Goal: Communication & Community: Answer question/provide support

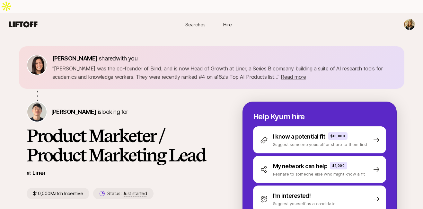
click at [196, 21] on span "Searches" at bounding box center [195, 24] width 20 height 7
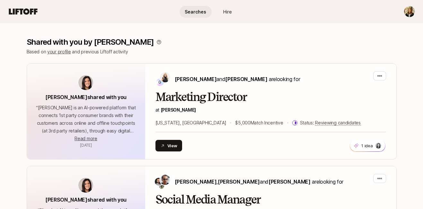
scroll to position [47, 0]
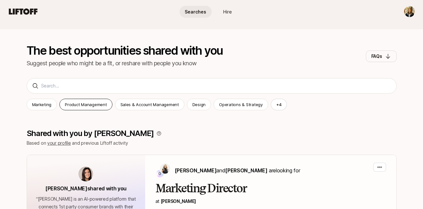
click at [93, 101] on p "Product Management" at bounding box center [86, 104] width 42 height 6
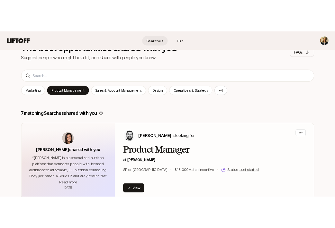
scroll to position [113, 0]
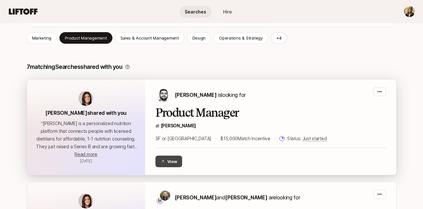
click at [177, 155] on button "View" at bounding box center [168, 161] width 27 height 12
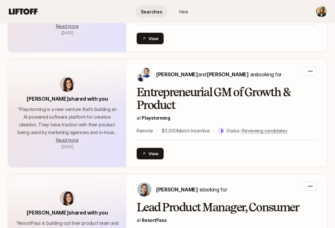
scroll to position [552, 0]
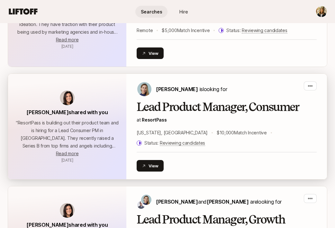
click at [153, 101] on h2 "Lead Product Manager, Consumer" at bounding box center [227, 107] width 180 height 13
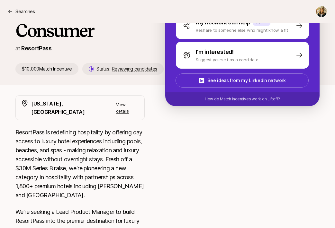
scroll to position [151, 0]
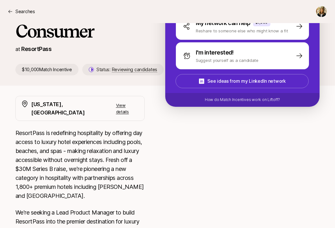
click at [136, 102] on p "View details" at bounding box center [127, 108] width 23 height 13
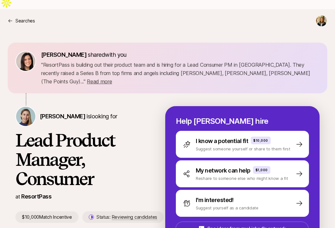
scroll to position [0, 0]
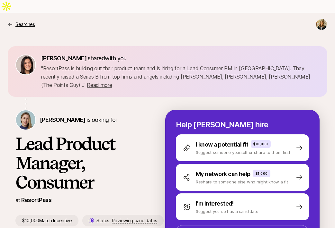
click at [24, 21] on p "Searches" at bounding box center [25, 25] width 20 height 8
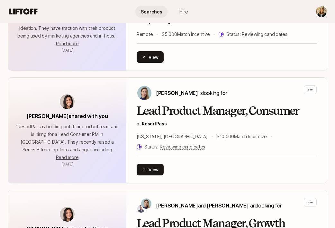
click at [145, 13] on span "Searches" at bounding box center [152, 11] width 22 height 7
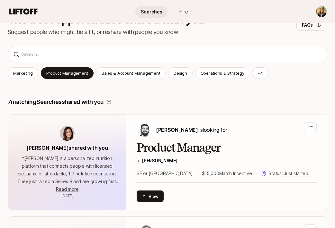
scroll to position [69, 0]
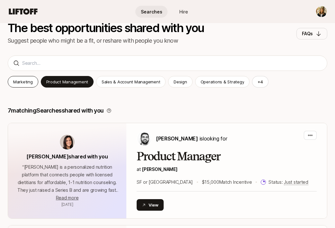
click at [25, 79] on p "Marketing" at bounding box center [23, 82] width 20 height 6
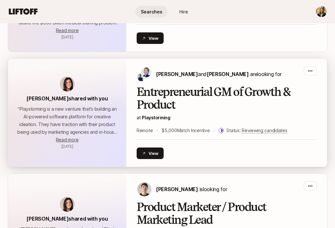
scroll to position [537, 0]
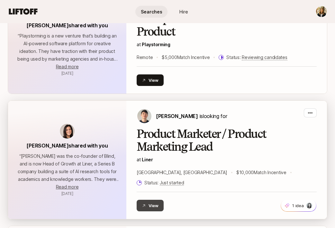
click at [150, 200] on button "View" at bounding box center [150, 206] width 27 height 12
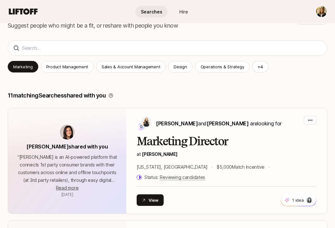
scroll to position [0, 0]
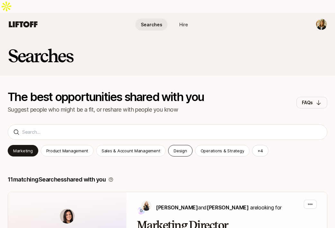
click at [178, 148] on p "Design" at bounding box center [179, 151] width 13 height 6
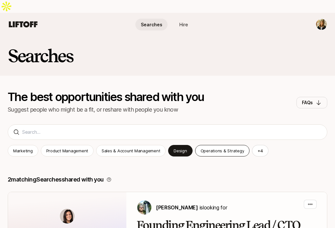
click at [215, 145] on div "Operations & Strategy" at bounding box center [222, 151] width 55 height 12
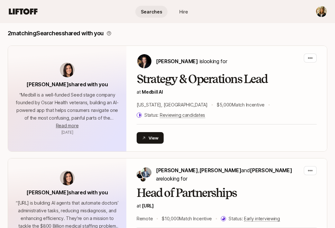
scroll to position [200, 0]
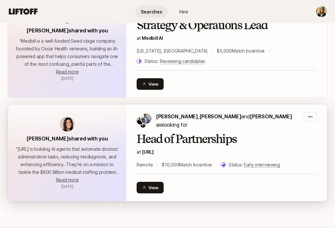
click at [216, 133] on h2 "Head of Partnerships" at bounding box center [227, 139] width 180 height 13
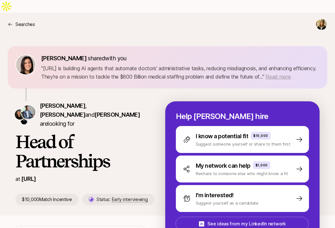
click at [265, 74] on span "Read more" at bounding box center [277, 77] width 25 height 6
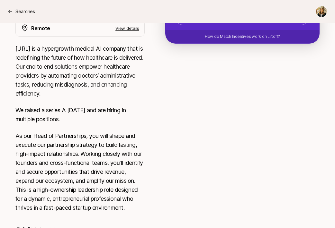
scroll to position [230, 0]
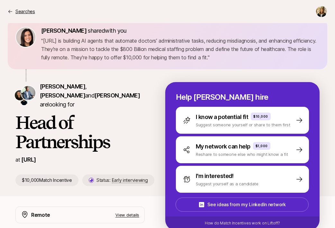
click at [10, 10] on icon at bounding box center [10, 11] width 5 height 5
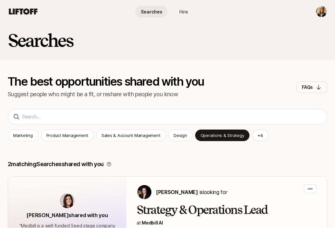
scroll to position [6, 0]
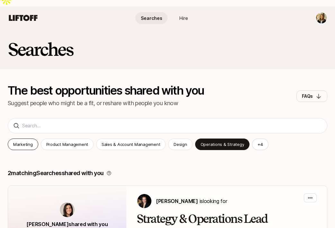
click at [22, 141] on p "Marketing" at bounding box center [23, 144] width 20 height 6
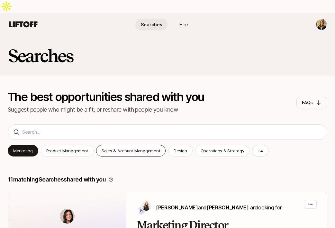
click at [130, 148] on p "Sales & Account Management" at bounding box center [131, 151] width 58 height 6
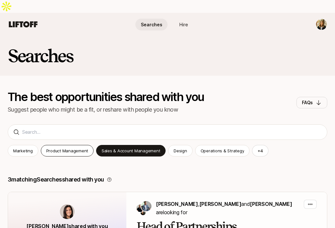
click at [80, 148] on p "Product Management" at bounding box center [67, 151] width 42 height 6
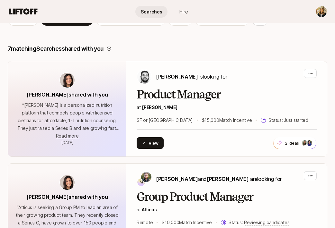
scroll to position [192, 0]
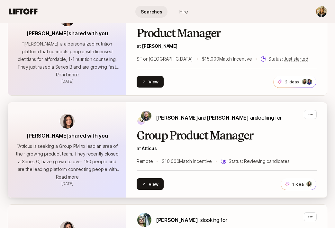
click at [172, 129] on h2 "Group Product Manager" at bounding box center [227, 135] width 180 height 13
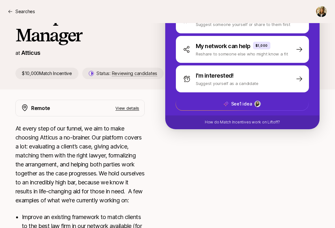
scroll to position [42, 0]
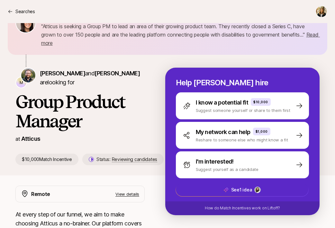
click at [130, 191] on p "View details" at bounding box center [127, 194] width 24 height 6
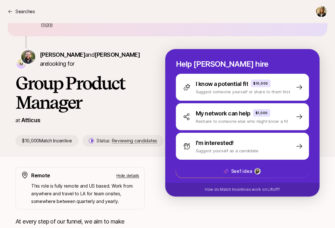
scroll to position [0, 0]
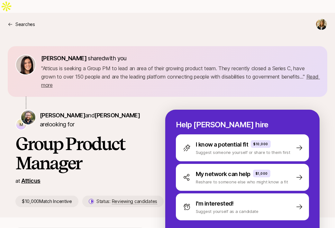
click at [31, 178] on link "Atticus" at bounding box center [30, 181] width 19 height 7
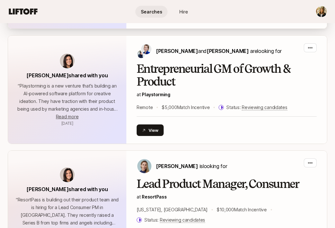
scroll to position [475, 0]
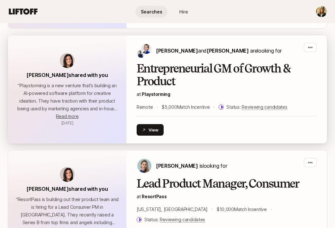
click at [199, 62] on h2 "Entrepreneurial GM of Growth & Product" at bounding box center [227, 75] width 180 height 26
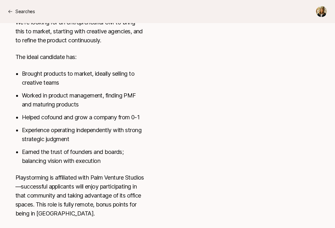
scroll to position [359, 0]
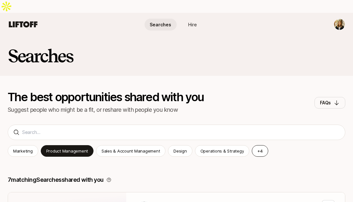
click at [253, 145] on button "+ 4" at bounding box center [260, 151] width 16 height 12
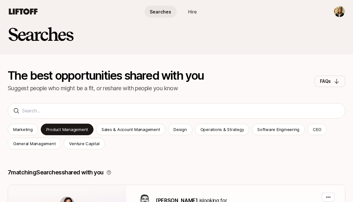
scroll to position [41, 0]
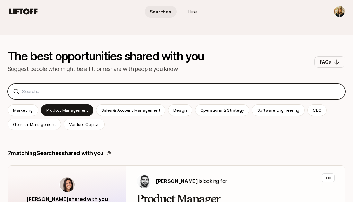
click at [45, 88] on input at bounding box center [181, 92] width 318 height 8
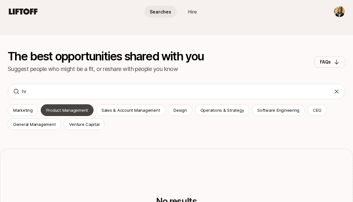
click at [69, 107] on p "Product Management" at bounding box center [67, 110] width 42 height 6
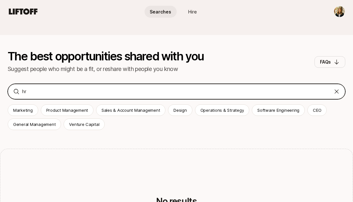
click at [58, 88] on input "hr" at bounding box center [176, 92] width 309 height 8
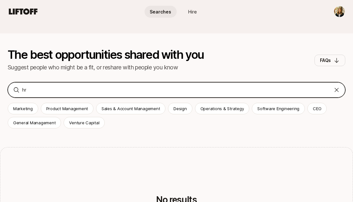
type input "h"
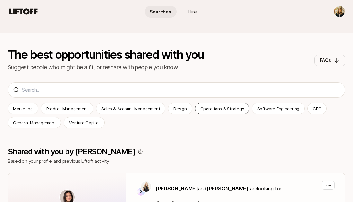
click at [208, 105] on p "Operations & Strategy" at bounding box center [222, 108] width 44 height 6
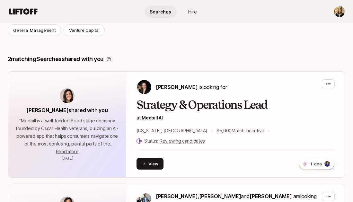
scroll to position [11, 0]
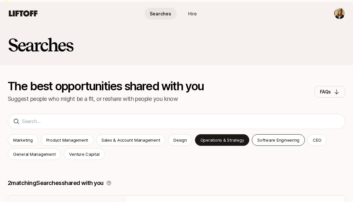
click at [291, 137] on p "Software Engineering" at bounding box center [278, 140] width 42 height 6
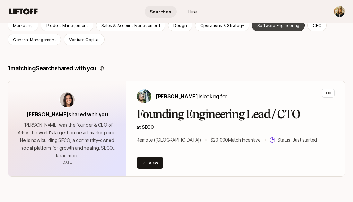
scroll to position [91, 0]
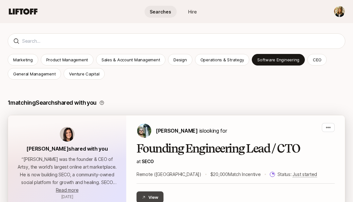
click at [154, 191] on button "View" at bounding box center [150, 197] width 27 height 12
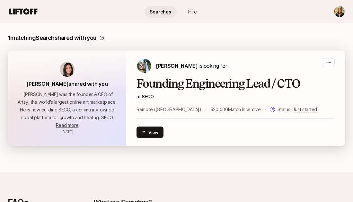
scroll to position [165, 0]
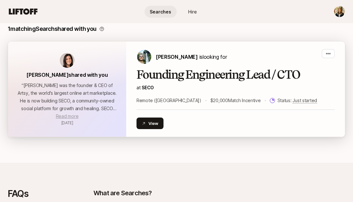
click at [65, 113] on span "Read more" at bounding box center [67, 115] width 22 height 5
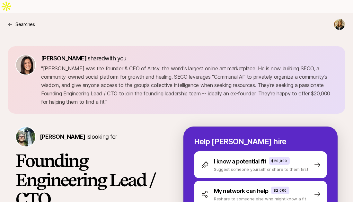
drag, startPoint x: 42, startPoint y: 55, endPoint x: 208, endPoint y: 83, distance: 168.4
click at [209, 83] on p "" Carter Cleveland was the founder & CEO of Artsy, the world's largest online a…" at bounding box center [189, 85] width 296 height 42
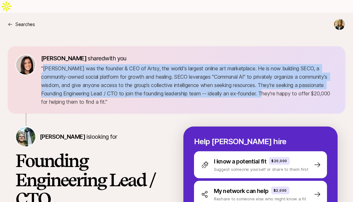
drag, startPoint x: 261, startPoint y: 81, endPoint x: 44, endPoint y: 56, distance: 218.6
click at [44, 64] on p "" Carter Cleveland was the founder & CEO of Artsy, the world's largest online a…" at bounding box center [189, 85] width 296 height 42
copy p "Carter Cleveland was the founder & CEO of Artsy, the world's largest online art…"
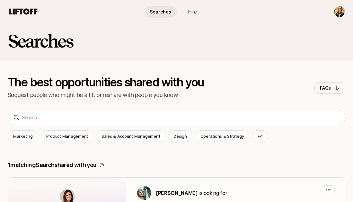
scroll to position [40, 0]
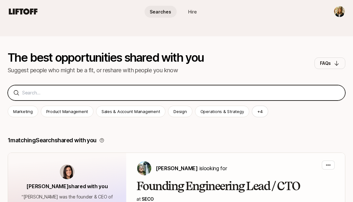
click at [73, 89] on input at bounding box center [181, 93] width 318 height 8
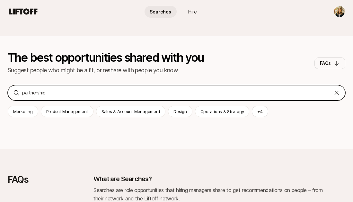
type input "partnership"
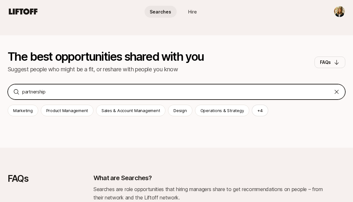
scroll to position [13, 0]
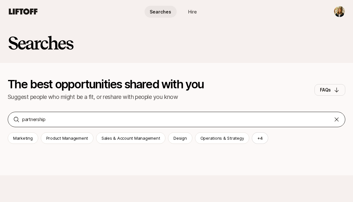
click at [337, 118] on icon at bounding box center [337, 120] width 4 height 4
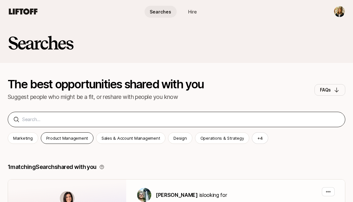
click at [58, 135] on p "Product Management" at bounding box center [67, 138] width 42 height 6
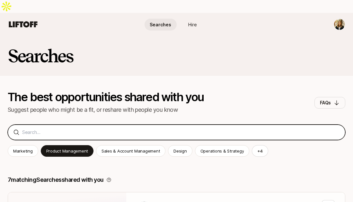
click at [42, 128] on input at bounding box center [181, 132] width 318 height 8
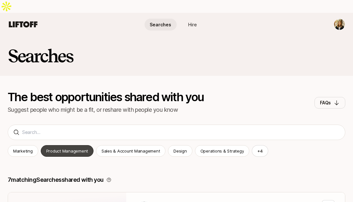
click at [56, 148] on p "Product Management" at bounding box center [67, 151] width 42 height 6
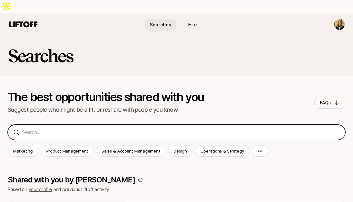
click at [51, 128] on input at bounding box center [181, 132] width 318 height 8
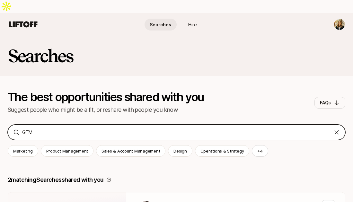
type input "GTM"
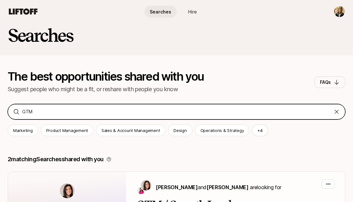
scroll to position [21, 0]
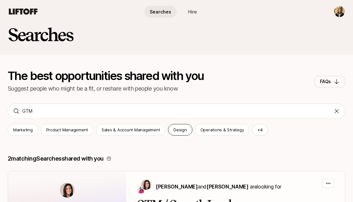
click at [177, 127] on p "Design" at bounding box center [179, 130] width 13 height 6
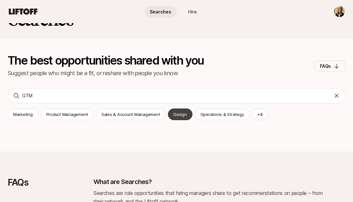
scroll to position [64, 0]
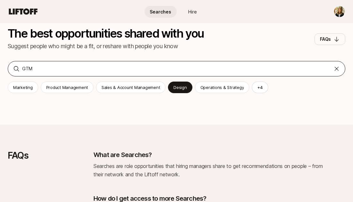
click at [336, 66] on icon at bounding box center [336, 69] width 6 height 6
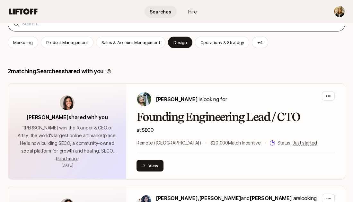
scroll to position [58, 0]
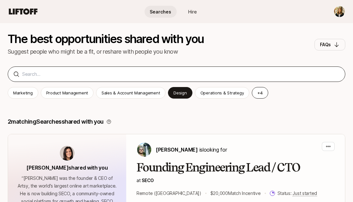
click at [252, 87] on button "+ 4" at bounding box center [260, 93] width 16 height 12
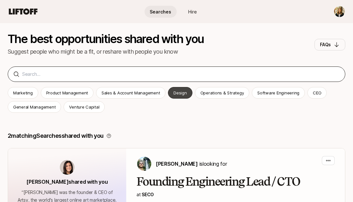
click at [174, 90] on p "Design" at bounding box center [179, 93] width 13 height 6
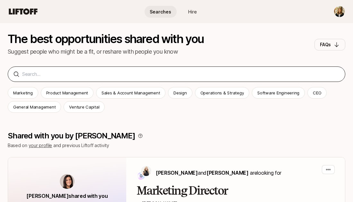
click at [160, 13] on span "Searches" at bounding box center [161, 11] width 22 height 7
click at [338, 14] on html "Searches Hire Searches Hire Searches The best opportunities shared with you Sug…" at bounding box center [176, 43] width 353 height 202
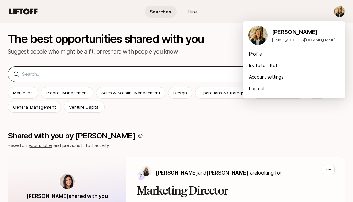
click at [141, 53] on html "Searches Hire Searches Hire Searches The best opportunities shared with you Sug…" at bounding box center [176, 43] width 353 height 202
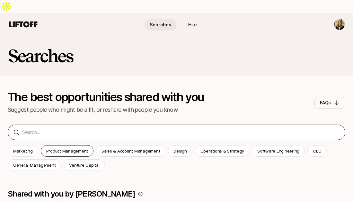
click at [61, 148] on p "Product Management" at bounding box center [67, 151] width 42 height 6
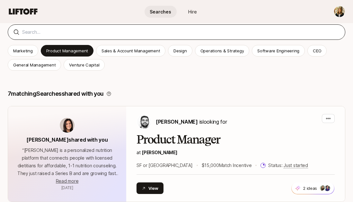
scroll to position [172, 0]
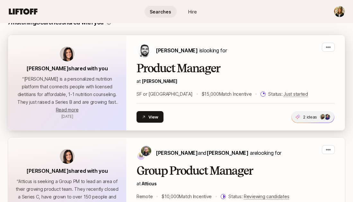
click at [311, 114] on p "2 ideas" at bounding box center [310, 117] width 14 height 6
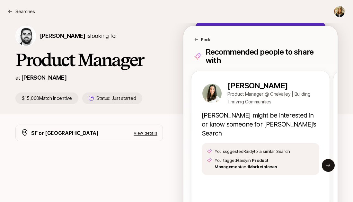
scroll to position [83, 0]
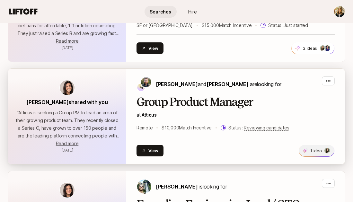
scroll to position [233, 0]
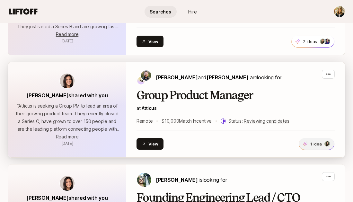
click at [316, 141] on p "1 idea" at bounding box center [315, 144] width 11 height 6
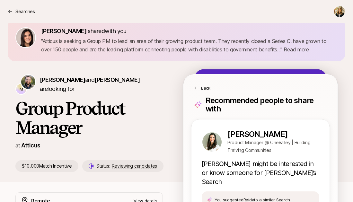
scroll to position [8, 0]
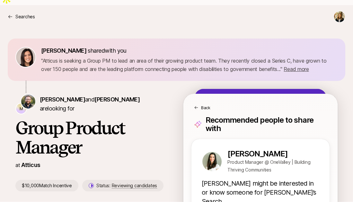
click at [202, 104] on p "Back" at bounding box center [205, 107] width 9 height 6
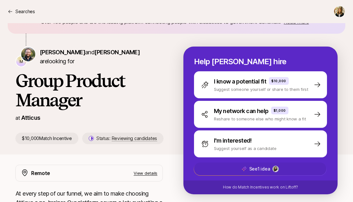
scroll to position [25, 0]
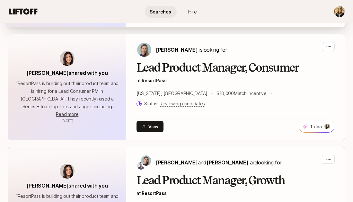
scroll to position [547, 0]
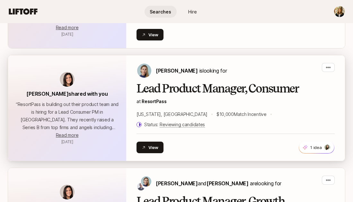
click at [220, 82] on h2 "Lead Product Manager, Consumer" at bounding box center [236, 88] width 198 height 13
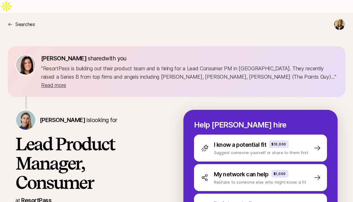
click at [341, 14] on html "Searches Searches Eleanor Morgan shared with you " ResortPass is building out t…" at bounding box center [176, 101] width 353 height 202
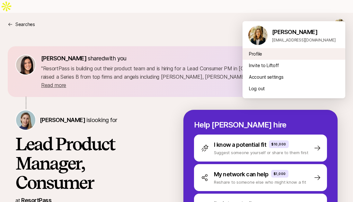
click at [255, 54] on div "Profile" at bounding box center [294, 54] width 103 height 12
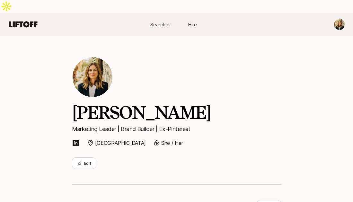
click at [160, 21] on span "Searches" at bounding box center [160, 24] width 20 height 7
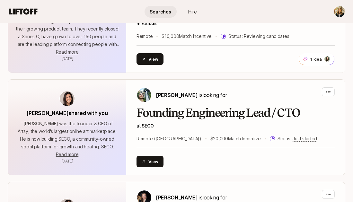
click at [187, 10] on link "Hire" at bounding box center [193, 12] width 32 height 12
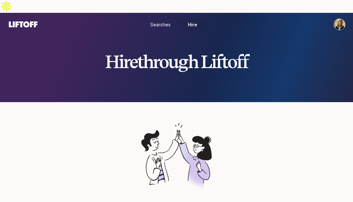
click at [158, 21] on span "Searches" at bounding box center [160, 24] width 20 height 7
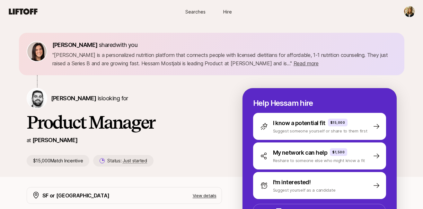
scroll to position [22, 0]
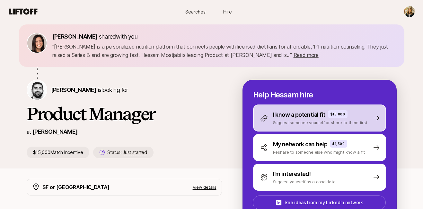
click at [303, 119] on p "Suggest someone yourself or share to them first" at bounding box center [320, 122] width 94 height 6
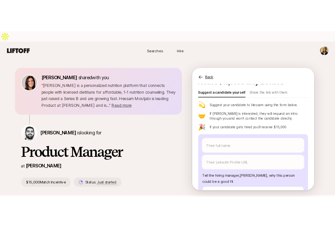
scroll to position [26, 0]
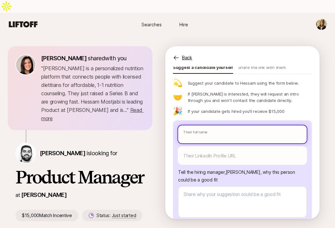
click at [210, 126] on input "text" at bounding box center [242, 135] width 128 height 18
paste input "[PERSON_NAME]"
type textarea "x"
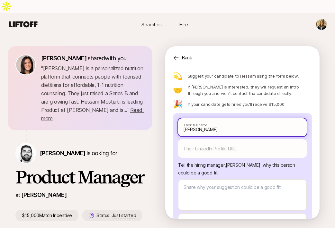
scroll to position [52, 0]
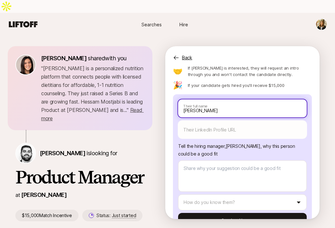
type input "[PERSON_NAME]"
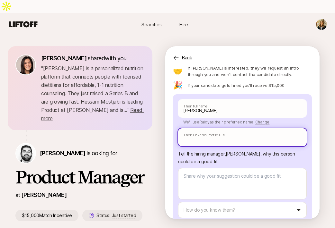
click at [212, 128] on input "text" at bounding box center [242, 137] width 128 height 18
paste input "[URL][DOMAIN_NAME][PERSON_NAME]"
type textarea "x"
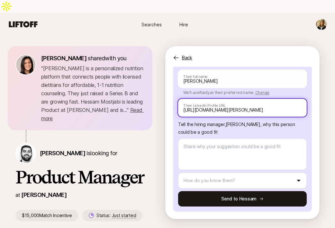
type input "[URL][DOMAIN_NAME][PERSON_NAME]"
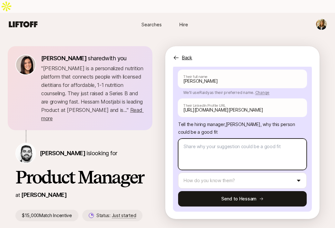
click at [206, 144] on textarea at bounding box center [242, 154] width 128 height 31
type textarea "x"
type textarea "R"
type textarea "x"
type textarea "Ra"
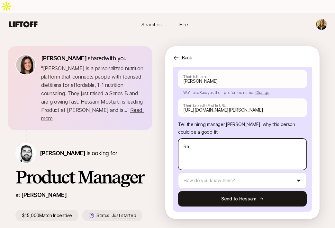
type textarea "x"
type textarea "Rai"
type textarea "x"
type textarea "Raid"
type textarea "x"
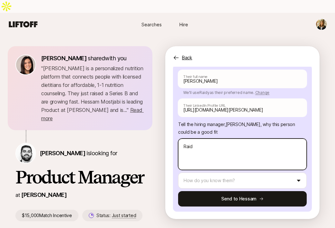
type textarea "Raidy"
type textarea "x"
type textarea "Raidy"
type textarea "x"
type textarea "Raidy i"
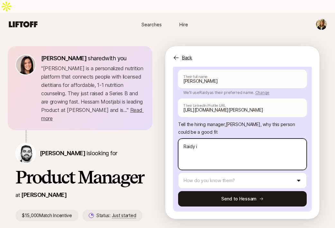
type textarea "x"
type textarea "Raidy is"
type textarea "x"
type textarea "Raidy is"
type textarea "x"
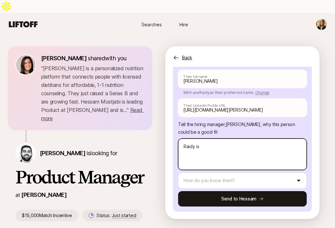
type textarea "Raidy is i"
type textarea "x"
type textarea "Raidy is in"
type textarea "x"
type textarea "Raidy is inc"
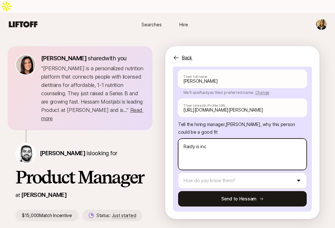
type textarea "x"
type textarea "Raidy is incr"
type textarea "x"
type textarea "Raidy is incre"
type textarea "x"
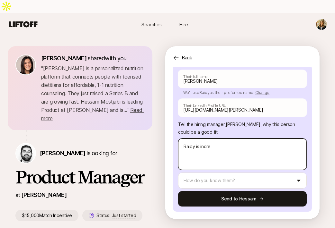
type textarea "Raidy is incred"
type textarea "x"
type textarea "Raidy is incredi"
type textarea "x"
type textarea "Raidy is incredib"
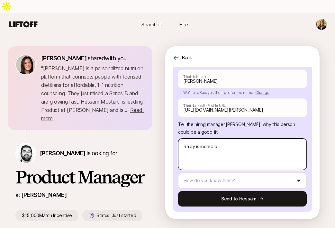
type textarea "x"
type textarea "Raidy is incredibl"
type textarea "x"
type textarea "Raidy is incredible"
type textarea "x"
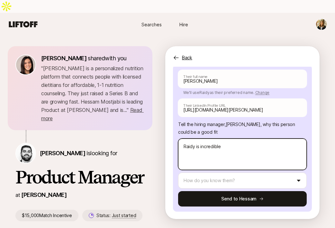
type textarea "Raidy is incredible!"
type textarea "x"
type textarea "Raidy is incredible!"
paste textarea "Product Manager with 5+ years working at a SaaS startup driving 0→1 product dev…"
type textarea "x"
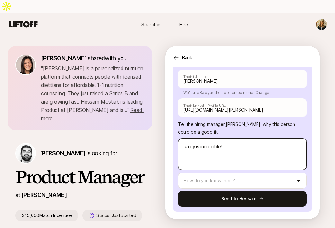
type textarea "Raidy is incredible! Product Manager with 5+ years working at a SaaS startup dr…"
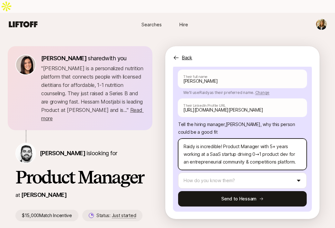
click at [225, 139] on textarea "Raidy is incredible! Product Manager with 5+ years working at a SaaS startup dr…" at bounding box center [242, 154] width 128 height 31
type textarea "x"
type textarea "Raidy is incredible! roduct Manager with 5+ years working at a SaaS startup dri…"
type textarea "x"
type textarea "Raidy is incredible! Aroduct Manager with 5+ years working at a SaaS startup dr…"
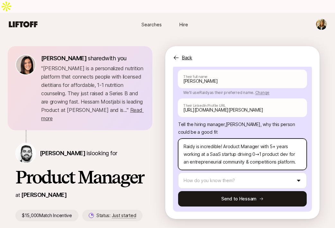
type textarea "x"
type textarea "Raidy is incredible! A roduct Manager with 5+ years working at a SaaS startup d…"
drag, startPoint x: 260, startPoint y: 135, endPoint x: 227, endPoint y: 134, distance: 32.5
click at [227, 139] on textarea "Raidy is incredible! A roduct Manager with 5+ years working at a SaaS startup d…" at bounding box center [242, 154] width 128 height 31
type textarea "x"
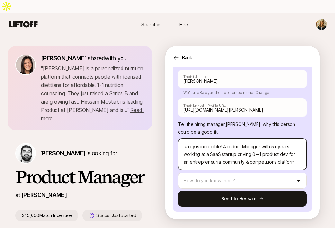
type textarea "Raidy is incredible! A with 5+ years working at a SaaS startup driving 0→1 prod…"
type textarea "x"
type textarea "Raidy is incredible! A Pwith 5+ years working at a SaaS startup driving 0→1 pro…"
type textarea "x"
type textarea "Raidy is incredible! A PMwith 5+ years working at a SaaS startup driving 0→1 pr…"
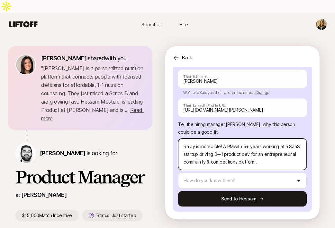
type textarea "x"
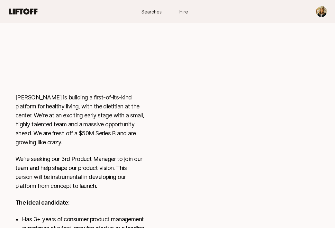
scroll to position [259, 0]
type textarea "Raidy is incredible! A PM with 5+ years working at a SaaS startup driving 0→1 p…"
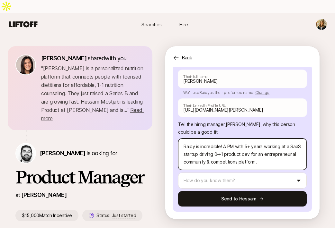
scroll to position [76, 0]
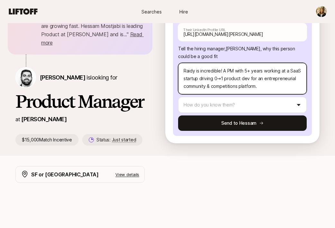
click at [267, 76] on textarea "Raidy is incredible! A PM with 5+ years working at a SaaS startup driving 0→1 p…" at bounding box center [242, 78] width 128 height 31
type textarea "x"
type textarea "Raidy is incredible! A PM with 5+ years working at a SaaS startup driving 0→1 p…"
type textarea "x"
type textarea "Raidy is incredible! A PM with 5+ years working at a SaaS startup driving 0→1 p…"
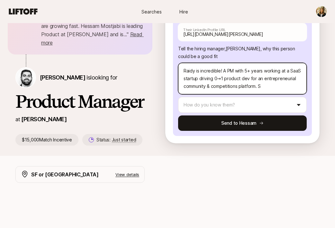
type textarea "x"
type textarea "Raidy is incredible! A PM with 5+ years working at a SaaS startup driving 0→1 p…"
type textarea "x"
type textarea "Raidy is incredible! A PM with 5+ years working at a SaaS startup driving 0→1 p…"
type textarea "x"
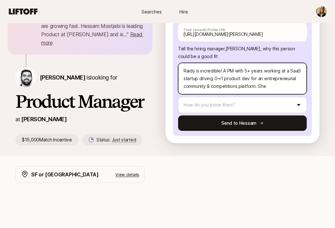
type textarea "Raidy is incredible! A PM with 5+ years working at a SaaS startup driving 0→1 p…"
type textarea "x"
type textarea "Raidy is incredible! A PM with 5+ years working at a SaaS startup driving 0→1 p…"
type textarea "x"
type textarea "Raidy is incredible! A PM with 5+ years working at a SaaS startup driving 0→1 p…"
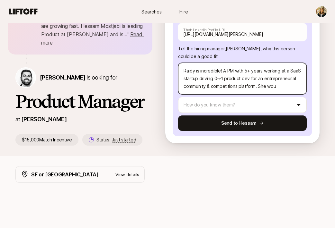
type textarea "x"
type textarea "Raidy is incredible! A PM with 5+ years working at a SaaS startup driving 0→1 p…"
type textarea "x"
type textarea "Raidy is incredible! A PM with 5+ years working at a SaaS startup driving 0→1 p…"
type textarea "x"
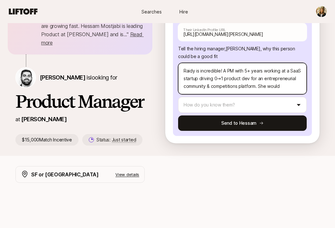
type textarea "Raidy is incredible! A PM with 5+ years working at a SaaS startup driving 0→1 p…"
type textarea "x"
type textarea "Raidy is incredible! A PM with 5+ years working at a SaaS startup driving 0→1 p…"
type textarea "x"
type textarea "Raidy is incredible! A PM with 5+ years working at a SaaS startup driving 0→1 p…"
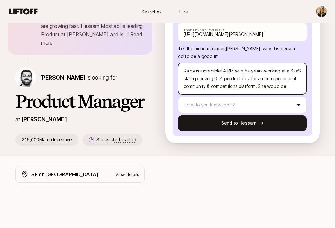
type textarea "x"
type textarea "Raidy is incredible! A PM with 5+ years working at a SaaS startup driving 0→1 p…"
type textarea "x"
type textarea "Raidy is incredible! A PM with 5+ years working at a SaaS startup driving 0→1 p…"
type textarea "x"
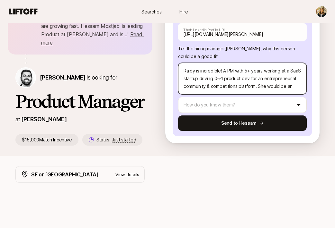
type textarea "Raidy is incredible! A PM with 5+ years working at a SaaS startup driving 0→1 p…"
type textarea "x"
type textarea "Raidy is incredible! A PM with 5+ years working at a SaaS startup driving 0→1 p…"
type textarea "x"
type textarea "Raidy is incredible! A PM with 5+ years working at a SaaS startup driving 0→1 p…"
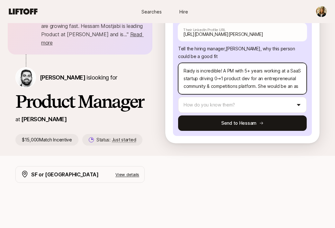
type textarea "x"
type textarea "Raidy is incredible! A PM with 5+ years working at a SaaS startup driving 0→1 p…"
type textarea "x"
type textarea "Raidy is incredible! A PM with 5+ years working at a SaaS startup driving 0→1 p…"
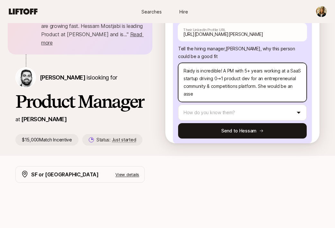
type textarea "x"
type textarea "Raidy is incredible! A PM with 5+ years working at a SaaS startup driving 0→1 p…"
type textarea "x"
type textarea "Raidy is incredible! A PM with 5+ years working at a SaaS startup driving 0→1 p…"
type textarea "x"
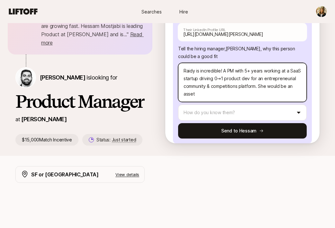
type textarea "Raidy is incredible! A PM with 5+ years working at a SaaS startup driving 0→1 p…"
type textarea "x"
type textarea "Raidy is incredible! A PM with 5+ years working at a SaaS startup driving 0→1 p…"
type textarea "x"
type textarea "Raidy is incredible! A PM with 5+ years working at a SaaS startup driving 0→1 p…"
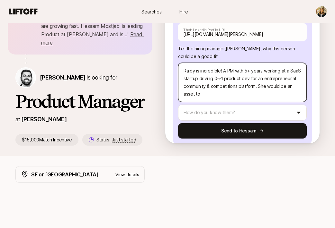
type textarea "x"
type textarea "Raidy is incredible! A PM with 5+ years working at a SaaS startup driving 0→1 p…"
type textarea "x"
type textarea "Raidy is incredible! A PM with 5+ years working at a SaaS startup driving 0→1 p…"
type textarea "x"
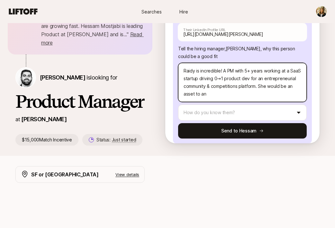
type textarea "Raidy is incredible! A PM with 5+ years working at a SaaS startup driving 0→1 p…"
type textarea "x"
type textarea "Raidy is incredible! A PM with 5+ years working at a SaaS startup driving 0→1 p…"
type textarea "x"
type textarea "Raidy is incredible! A PM with 5+ years working at a SaaS startup driving 0→1 p…"
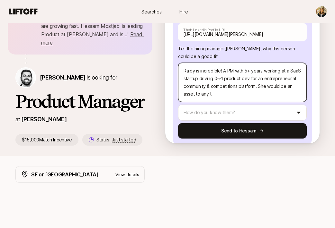
type textarea "x"
type textarea "Raidy is incredible! A PM with 5+ years working at a SaaS startup driving 0→1 p…"
type textarea "x"
type textarea "Raidy is incredible! A PM with 5+ years working at a SaaS startup driving 0→1 p…"
type textarea "x"
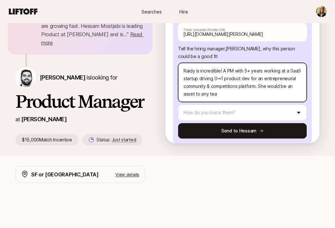
type textarea "Raidy is incredible! A PM with 5+ years working at a SaaS startup driving 0→1 p…"
type textarea "x"
type textarea "Raidy is incredible! A PM with 5+ years working at a SaaS startup driving 0→1 p…"
type textarea "x"
type textarea "Raidy is incredible! A PM with 5+ years working at a SaaS startup driving 0→1 p…"
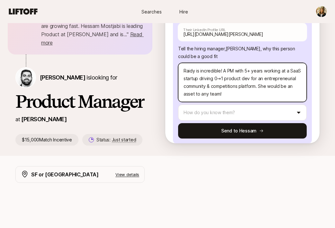
click at [259, 74] on textarea "Raidy is incredible! A PM with 5+ years working at a SaaS startup driving 0→1 p…" at bounding box center [242, 82] width 128 height 39
paste textarea "hungry to learn more, seeking greater challenge"
type textarea "x"
type textarea "Raidy is incredible! A PM with 5+ years working at a SaaS startup driving 0→1 p…"
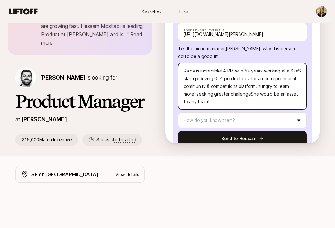
click at [260, 74] on textarea "Raidy is incredible! A PM with 5+ years working at a SaaS startup driving 0→1 p…" at bounding box center [242, 86] width 128 height 47
type textarea "x"
type textarea "Raidy is incredible! A PM with 5+ years working at a SaaS startup driving 0→1 p…"
type textarea "x"
type textarea "Raidy is incredible! A PM with 5+ years working at a SaaS startup driving 0→1 p…"
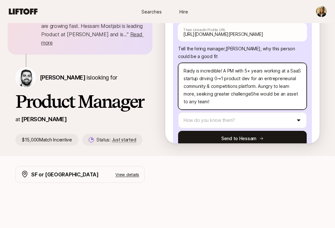
type textarea "x"
type textarea "Raidy is incredible! A PM with 5+ years working at a SaaS startup driving 0→1 p…"
type textarea "x"
type textarea "Raidy is incredible! A PM with 5+ years working at a SaaS startup driving 0→1 p…"
type textarea "x"
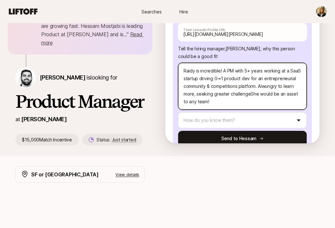
type textarea "Raidy is incredible! A PM with 5+ years working at a SaaS startup driving 0→1 p…"
type textarea "x"
type textarea "Raidy is incredible! A PM with 5+ years working at a SaaS startup driving 0→1 p…"
type textarea "x"
type textarea "Raidy is incredible! A PM with 5+ years working at a SaaS startup driving 0→1 p…"
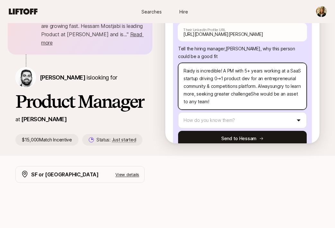
type textarea "x"
type textarea "Raidy is incredible! A PM with 5+ years working at a SaaS startup driving 0→1 p…"
type textarea "x"
type textarea "Raidy is incredible! A PM with 5+ years working at a SaaS startup driving 0→1 p…"
click at [259, 82] on textarea "Raidy is incredible! A PM with 5+ years working at a SaaS startup driving 0→1 p…" at bounding box center [242, 86] width 128 height 47
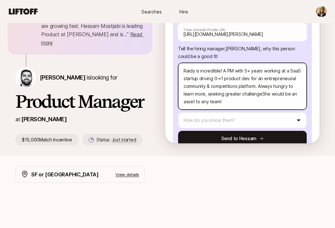
drag, startPoint x: 261, startPoint y: 82, endPoint x: 209, endPoint y: 80, distance: 51.5
click at [209, 80] on textarea "Raidy is incredible! A PM with 5+ years working at a SaaS startup driving 0→1 p…" at bounding box center [242, 86] width 128 height 47
type textarea "x"
type textarea "Raidy is incredible! A PM with 5+ years working at a SaaS startup driving 0→1 p…"
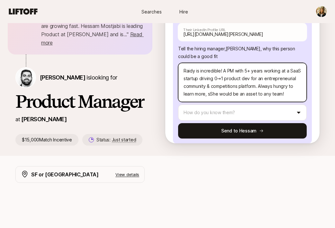
type textarea "x"
type textarea "Raidy is incredible! A PM with 5+ years working at a SaaS startup driving 0→1 p…"
type textarea "x"
type textarea "Raidy is incredible! A PM with 5+ years working at a SaaS startup driving 0→1 p…"
type textarea "x"
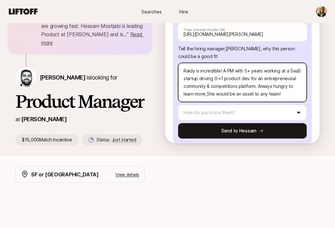
type textarea "Raidy is incredible! A PM with 5+ years working at a SaaS startup driving 0→1 p…"
type textarea "x"
type textarea "Raidy is incredible! A PM with 5+ years working at a SaaS startup driving 0→1 p…"
type textarea "x"
type textarea "Raidy is incredible! A PM with 5+ years working at a SaaS startup driving 0→1 p…"
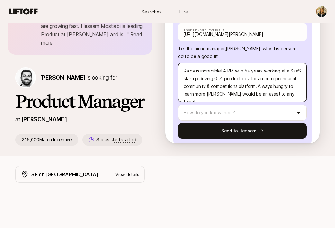
type textarea "x"
type textarea "Raidy is incredible! A PM with 5+ years working at a SaaS startup driving 0→1 p…"
type textarea "x"
type textarea "Raidy is incredible! A PM with 5+ years working at a SaaS startup driving 0→1 p…"
type textarea "x"
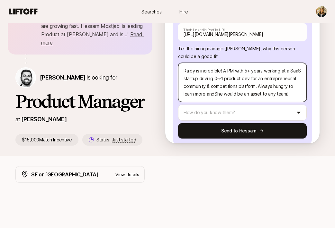
type textarea "Raidy is incredible! A PM with 5+ years working at a SaaS startup driving 0→1 p…"
type textarea "x"
type textarea "Raidy is incredible! A PM with 5+ years working at a SaaS startup driving 0→1 p…"
type textarea "x"
type textarea "Raidy is incredible! A PM with 5+ years working at a SaaS startup driving 0→1 p…"
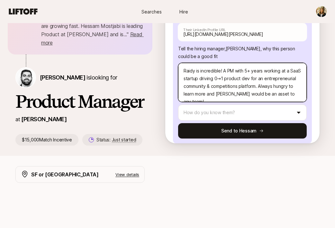
type textarea "x"
type textarea "Raidy is incredible! A PM with 5+ years working at a SaaS startup driving 0→1 p…"
type textarea "x"
type textarea "Raidy is incredible! A PM with 5+ years working at a SaaS startup driving 0→1 p…"
type textarea "x"
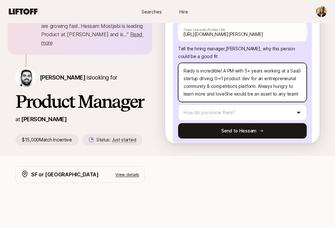
type textarea "Raidy is incredible! A PM with 5+ years working at a SaaS startup driving 0→1 p…"
type textarea "x"
type textarea "Raidy is incredible! A PM with 5+ years working at a SaaS startup driving 0→1 p…"
type textarea "x"
type textarea "Raidy is incredible! A PM with 5+ years working at a SaaS startup driving 0→1 p…"
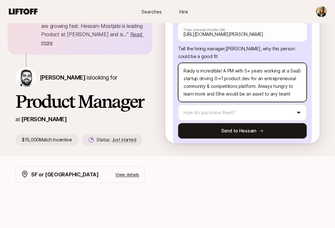
type textarea "x"
type textarea "Raidy is incredible! A PM with 5+ years working at a SaaS startup driving 0→1 p…"
type textarea "x"
type textarea "Raidy is incredible! A PM with 5+ years working at a SaaS startup driving 0→1 p…"
type textarea "x"
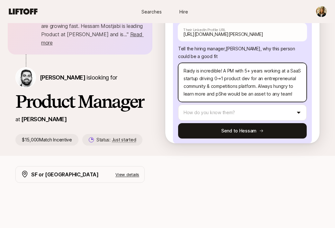
type textarea "Raidy is incredible! A PM with 5+ years working at a SaaS startup driving 0→1 p…"
type textarea "x"
type textarea "Raidy is incredible! A PM with 5+ years working at a SaaS startup driving 0→1 p…"
type textarea "x"
type textarea "Raidy is incredible! A PM with 5+ years working at a SaaS startup driving 0→1 p…"
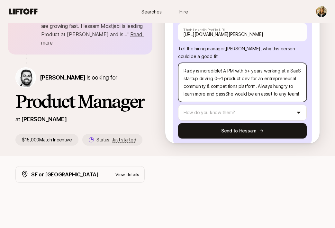
type textarea "x"
type textarea "Raidy is incredible! A PM with 5+ years working at a SaaS startup driving 0→1 p…"
type textarea "x"
type textarea "Raidy is incredible! A PM with 5+ years working at a SaaS startup driving 0→1 p…"
type textarea "x"
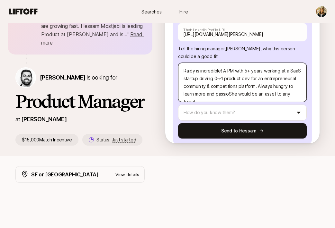
type textarea "Raidy is incredible! A PM with 5+ years working at a SaaS startup driving 0→1 p…"
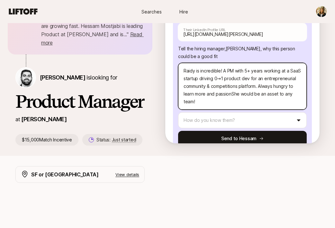
type textarea "x"
type textarea "Raidy is incredible! A PM with 5+ years working at a SaaS startup driving 0→1 p…"
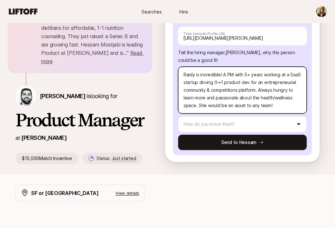
scroll to position [97, 0]
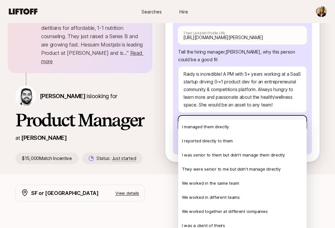
click at [223, 111] on html "Searches Hire Searches Hire Eleanor Morgan shared with you " Fay is a personali…" at bounding box center [167, 57] width 335 height 228
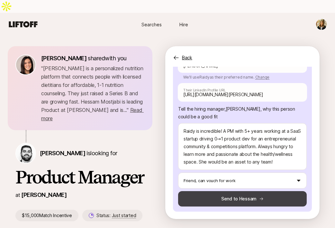
click at [226, 191] on button "Send to Hessam" at bounding box center [242, 198] width 128 height 15
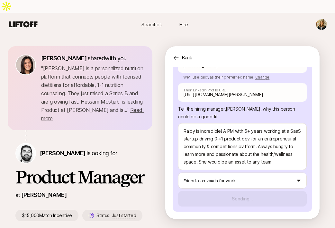
scroll to position [64, 0]
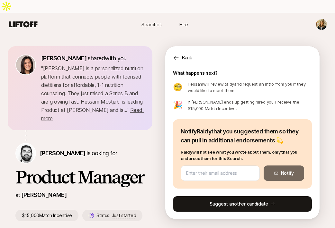
click at [228, 197] on button "Suggest another candidate" at bounding box center [242, 204] width 139 height 15
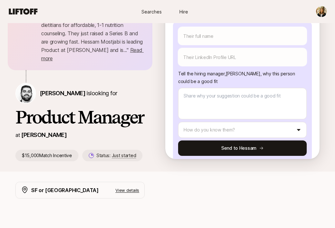
scroll to position [0, 0]
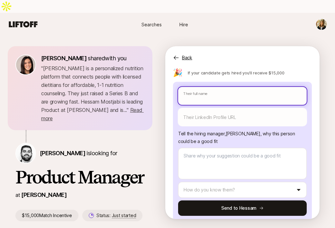
click at [231, 87] on input "text" at bounding box center [242, 96] width 128 height 18
paste input "John Huan Vu"
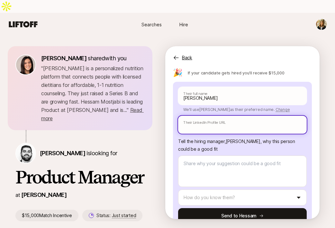
click at [210, 119] on input "text" at bounding box center [242, 125] width 128 height 18
paste input "https://www.linkedin.com/in/jhv85/"
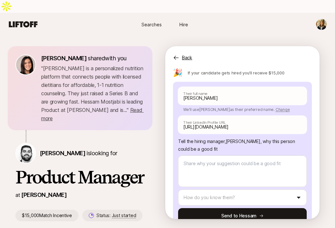
click at [215, 138] on p "Tell the hiring manager, Hessam Mostajabi , why this person could be a good fit" at bounding box center [242, 145] width 128 height 15
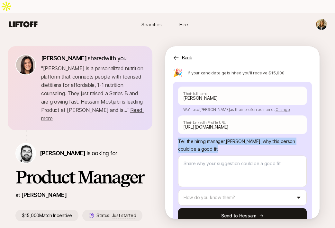
click at [215, 138] on p "Tell the hiring manager, Hessam Mostajabi , why this person could be a good fit" at bounding box center [242, 145] width 128 height 15
copy p "Tell the hiring manager, Hessam Mostajabi , why this person could be a good fit"
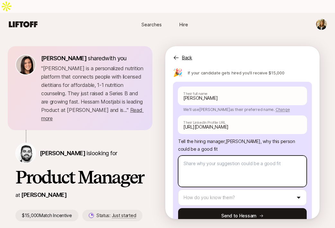
click at [213, 157] on textarea at bounding box center [242, 171] width 128 height 31
paste textarea "10+ years at PayPal where he scaled global fintech products across 12 markets, …"
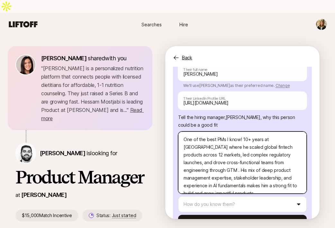
scroll to position [90, 0]
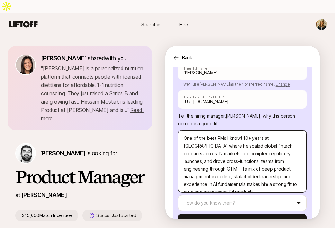
click at [243, 130] on textarea "One of the best PMs I know! 10+ years at PayPal where he scaled global fintech …" at bounding box center [242, 161] width 128 height 62
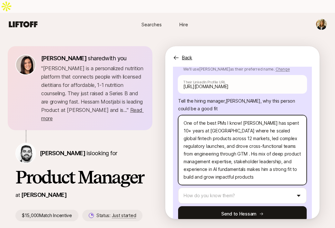
scroll to position [105, 0]
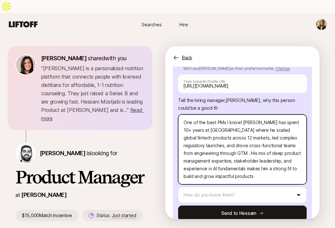
drag, startPoint x: 199, startPoint y: 118, endPoint x: 233, endPoint y: 115, distance: 34.1
click at [233, 115] on textarea "One of the best PMs I know! John has spent 10+ years at PayPal where he scaled …" at bounding box center [242, 150] width 128 height 70
click at [222, 132] on textarea "One of the best PMs I know! John has spent 10+ years at PayPal where he scaled …" at bounding box center [242, 150] width 128 height 70
drag, startPoint x: 204, startPoint y: 141, endPoint x: 186, endPoint y: 141, distance: 18.3
click at [186, 141] on textarea "One of the best PMs I know! John has spent 10+ years at PayPal where he scaled …" at bounding box center [242, 150] width 128 height 70
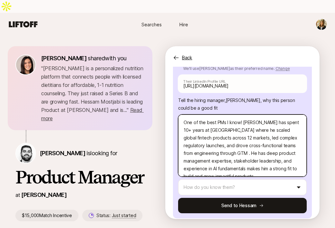
drag, startPoint x: 279, startPoint y: 149, endPoint x: 281, endPoint y: 154, distance: 5.5
click at [281, 154] on textarea "One of the best PMs I know! John has spent 10+ years at PayPal where he scaled …" at bounding box center [242, 146] width 128 height 62
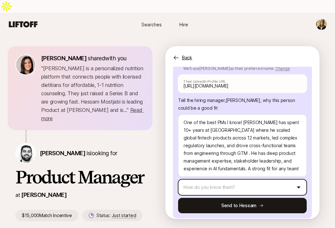
click at [285, 168] on html "Searches Hire Searches Hire Eleanor Morgan shared with you " Fay is a personali…" at bounding box center [167, 114] width 335 height 228
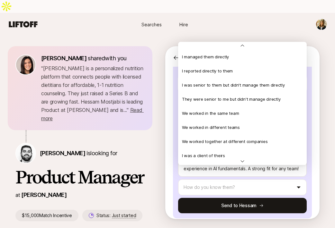
scroll to position [139, 0]
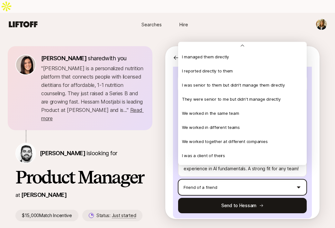
click at [221, 176] on html "Searches Hire Searches Hire Eleanor Morgan shared with you " Fay is a personali…" at bounding box center [167, 114] width 335 height 228
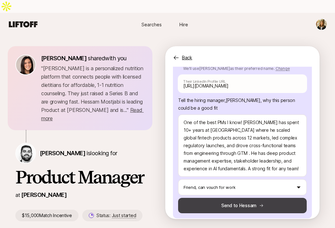
click at [249, 198] on button "Send to Hessam" at bounding box center [242, 205] width 128 height 15
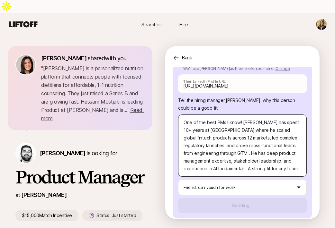
scroll to position [64, 0]
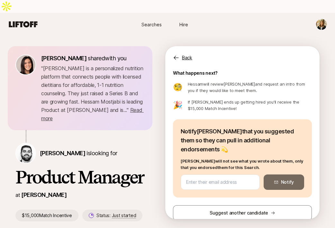
click at [147, 21] on span "Searches" at bounding box center [151, 24] width 20 height 7
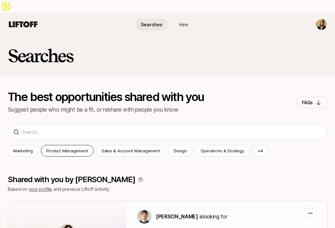
click at [75, 148] on p "Product Management" at bounding box center [67, 151] width 42 height 6
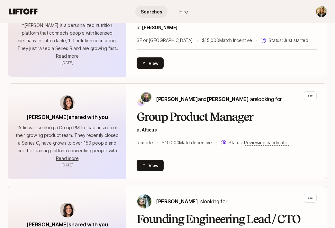
scroll to position [221, 0]
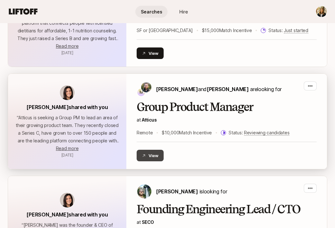
click at [148, 150] on button "View" at bounding box center [150, 156] width 27 height 12
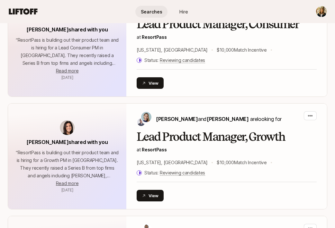
scroll to position [687, 0]
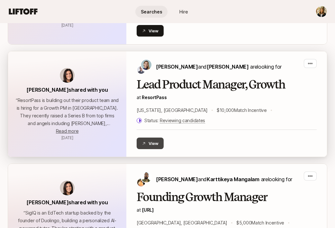
click at [155, 138] on button "View" at bounding box center [150, 144] width 27 height 12
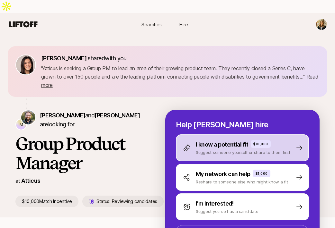
click at [224, 149] on p "Suggest someone yourself or share to them first" at bounding box center [243, 152] width 94 height 6
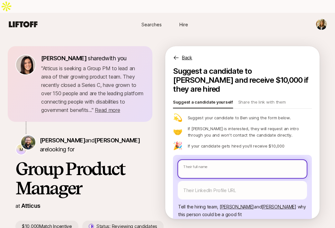
click at [191, 160] on input "text" at bounding box center [242, 169] width 128 height 18
paste input "Christopher Lee"
type textarea "x"
type input "Christopher Lee"
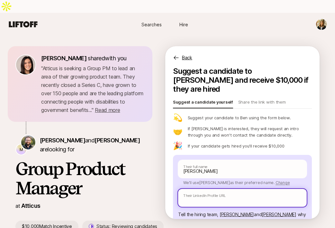
click at [196, 189] on input "text" at bounding box center [242, 198] width 128 height 18
paste input "https://www.linkedin.com/in/pmchrislee/"
type textarea "x"
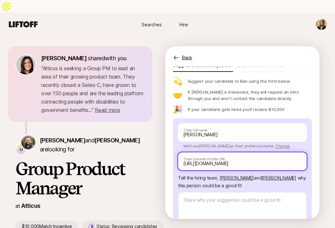
scroll to position [81, 0]
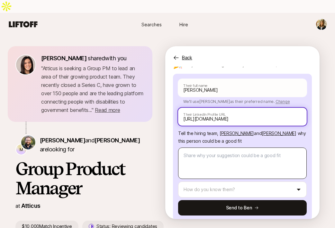
type input "https://www.linkedin.com/in/pmchrislee/"
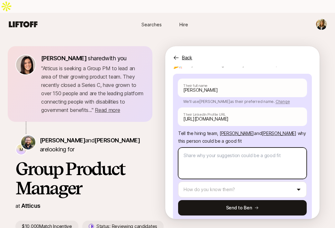
click at [212, 148] on textarea at bounding box center [242, 163] width 128 height 31
type textarea "x"
type textarea "C"
type textarea "x"
type textarea "Cj"
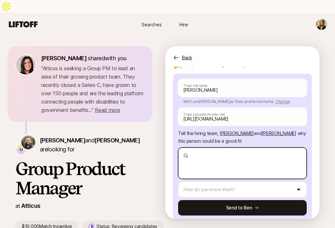
type textarea "x"
type textarea "Cjr"
type textarea "x"
type textarea "Cj"
type textarea "x"
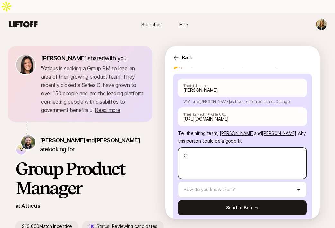
type textarea "C"
type textarea "x"
type textarea "Ch"
type textarea "x"
type textarea "Chr"
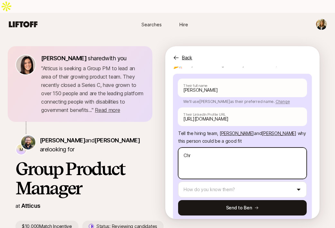
type textarea "x"
type textarea "Chri"
type textarea "x"
type textarea "Chris"
type textarea "x"
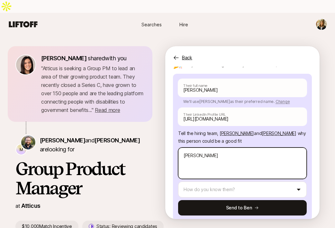
type textarea "Chris"
type textarea "x"
type textarea "Chris i"
type textarea "x"
type textarea "Chris is"
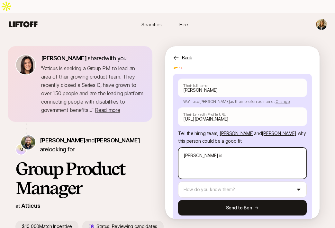
type textarea "x"
type textarea "Chris is"
type textarea "x"
type textarea "Chris is i"
type textarea "x"
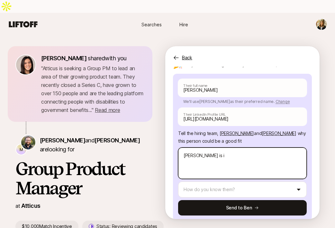
type textarea "Chris is in"
type textarea "x"
type textarea "Chris is inc"
type textarea "x"
type textarea "Chris is incr"
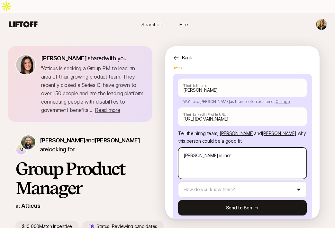
type textarea "x"
type textarea "Chris is incre"
type textarea "x"
type textarea "Chris is increi"
type textarea "x"
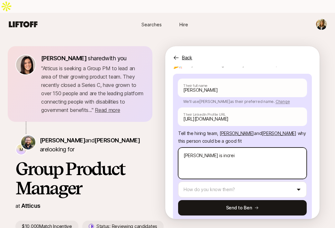
type textarea "Chris is incre"
type textarea "x"
type textarea "Chris is incred"
type textarea "x"
type textarea "Chris is incredi"
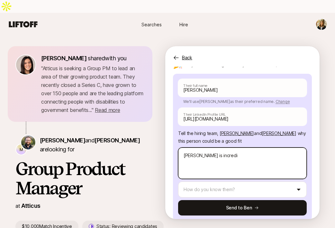
type textarea "x"
type textarea "Chris is incredib"
type textarea "x"
type textarea "Chris is incredibl"
type textarea "x"
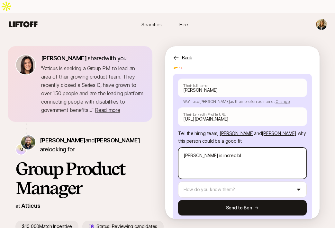
type textarea "Chris is incredible"
type textarea "x"
type textarea "Chris is incredible!"
type textarea "x"
type textarea "Chris is incredible!"
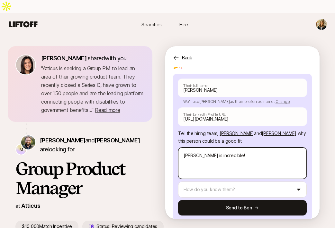
type textarea "x"
type textarea "Chris is incredible!"
type textarea "x"
type textarea "Chris is incredible"
type textarea "x"
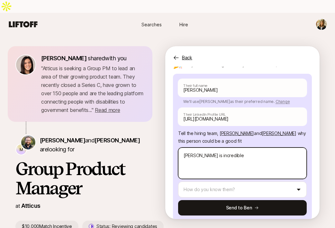
type textarea "Chris is incredibl"
type textarea "x"
type textarea "Chris is incredib"
type textarea "x"
type textarea "Chris is incredi"
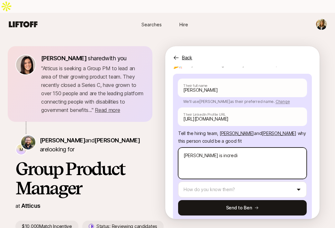
type textarea "x"
type textarea "Chris is incred"
type textarea "x"
type textarea "Chris is incre"
type textarea "x"
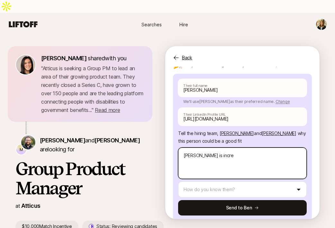
type textarea "Chris is incr"
type textarea "x"
type textarea "Chris is inc"
type textarea "x"
type textarea "Chris is in"
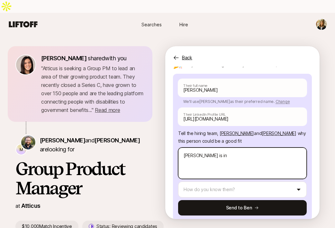
type textarea "x"
type textarea "Chris is i"
type textarea "x"
type textarea "Chris is"
type textarea "x"
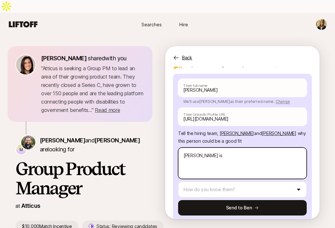
type textarea "Chris is a"
type textarea "x"
type textarea "Chris is am"
type textarea "x"
type textarea "Chris is ama"
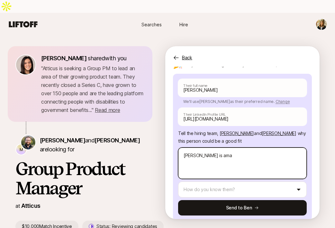
type textarea "x"
type textarea "Chris is amaz"
type textarea "x"
type textarea "Chris is amazi"
type textarea "x"
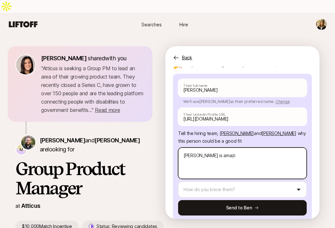
type textarea "Chris is amazin"
type textarea "x"
type textarea "Chris is amazing"
type textarea "x"
type textarea "Chris is amazing!"
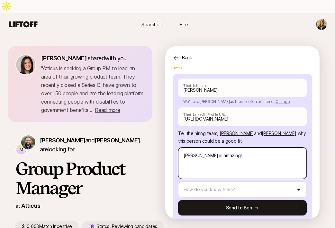
type textarea "x"
type textarea "Chris is amazing!"
paste textarea "Chris has led product at both startups and Fortune 500s, with a strong backgrou…"
type textarea "x"
type textarea "Chris is amazing! Chris has led product at both startups and Fortune 500s, with…"
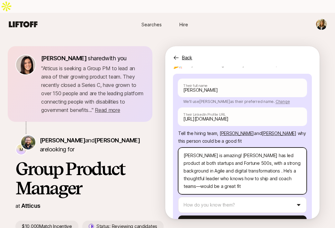
click at [222, 148] on textarea "Chris is amazing! Chris has led product at both startups and Fortune 500s, with…" at bounding box center [242, 171] width 128 height 47
type textarea "x"
type textarea "Chris is amazing! H has led product at both startups and Fortune 500s, with a s…"
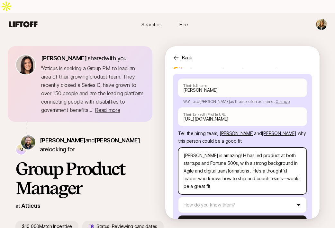
type textarea "x"
type textarea "Chris is amazing! He has led product at both startups and Fortune 500s, with a …"
drag, startPoint x: 211, startPoint y: 145, endPoint x: 230, endPoint y: 152, distance: 20.6
click at [230, 152] on textarea "Chris is amazing! He has led product at both startups and Fortune 500s, with a …" at bounding box center [242, 171] width 128 height 47
type textarea "x"
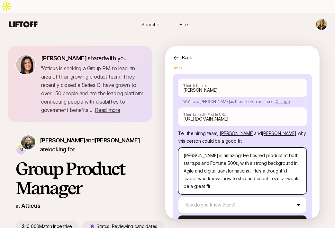
type textarea "Chris is amazing! He has led product at both startups and Fortune 500s. He’s a …"
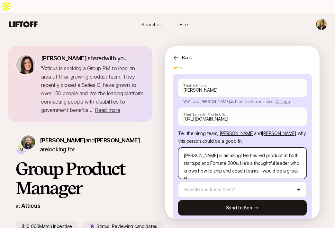
click at [233, 151] on textarea "Chris is amazing! He has led product at both startups and Fortune 500s. He’s a …" at bounding box center [242, 163] width 128 height 31
type textarea "x"
type textarea "Chris is amazing! He has led product at both startups and Fortune 500s. He’s a …"
type textarea "x"
type textarea "Chris is amazing! He has led product at both startups and Fortune 500s. He’s a …"
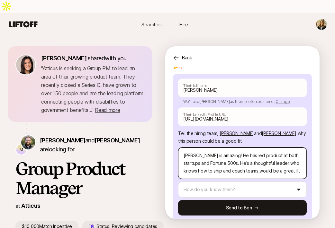
type textarea "x"
type textarea "Chris is amazing! He has led product at both startups and Fortune 500s. He’s a …"
drag, startPoint x: 276, startPoint y: 148, endPoint x: 234, endPoint y: 148, distance: 42.7
click at [234, 148] on textarea "Chris is amazing! He has led product at both startups and Fortune 500s. He’s a …" at bounding box center [242, 163] width 128 height 31
type textarea "x"
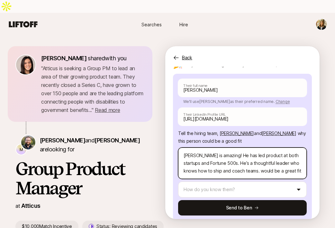
type textarea "Chris is amazing! He has led product at both startups and Fortune 500s. He’s a …"
type textarea "x"
type textarea "Chris is amazing! He has led product at both startups and Fortune 500s. He’s a …"
type textarea "x"
type textarea "Chris is amazing! He has led product at both startups and Fortune 500s. He’s a …"
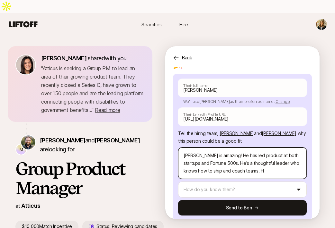
type textarea "x"
type textarea "Chris is amazing! He has led product at both startups and Fortune 500s. He’s a …"
type textarea "x"
type textarea "Chris is amazing! He has led product at both startups and Fortune 500s. He’s a …"
type textarea "x"
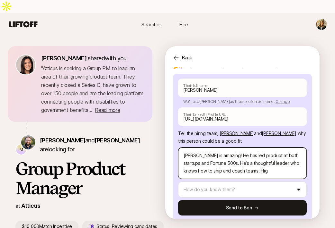
type textarea "Chris is amazing! He has led product at both startups and Fortune 500s. He’s a …"
type textarea "x"
type textarea "Chris is amazing! He has led product at both startups and Fortune 500s. He’s a …"
type textarea "x"
type textarea "Chris is amazing! He has led product at both startups and Fortune 500s. He’s a …"
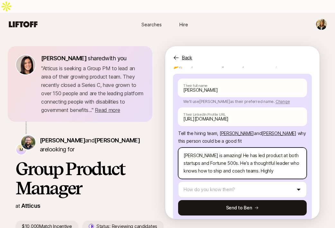
type textarea "x"
type textarea "Chris is amazing! He has led product at both startups and Fortune 500s. He’s a …"
type textarea "x"
type textarea "Chris is amazing! He has led product at both startups and Fortune 500s. He’s a …"
type textarea "x"
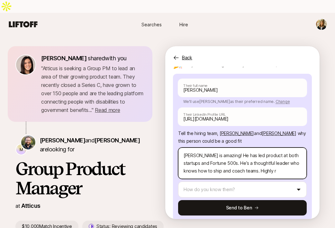
type textarea "Chris is amazing! He has led product at both startups and Fortune 500s. He’s a …"
type textarea "x"
type textarea "Chris is amazing! He has led product at both startups and Fortune 500s. He’s a …"
type textarea "x"
type textarea "Chris is amazing! He has led product at both startups and Fortune 500s. He’s a …"
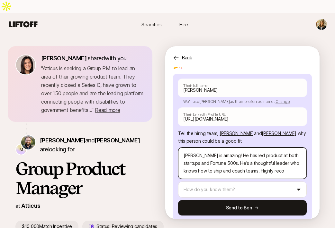
type textarea "x"
type textarea "Chris is amazing! He has led product at both startups and Fortune 500s. He’s a …"
type textarea "x"
type textarea "Chris is amazing! He has led product at both startups and Fortune 500s. He’s a …"
type textarea "x"
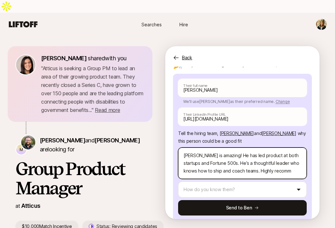
type textarea "Chris is amazing! He has led product at both startups and Fortune 500s. He’s a …"
type textarea "x"
type textarea "Chris is amazing! He has led product at both startups and Fortune 500s. He’s a …"
type textarea "x"
type textarea "Chris is amazing! He has led product at both startups and Fortune 500s. He’s a …"
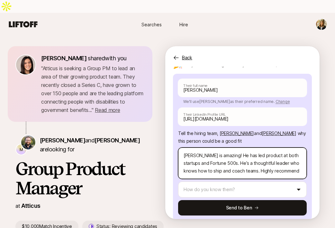
type textarea "x"
type textarea "Chris is amazing! He has led product at both startups and Fortune 500s. He’s a …"
type textarea "x"
type textarea "Chris is amazing! He has led product at both startups and Fortune 500s. He’s a …"
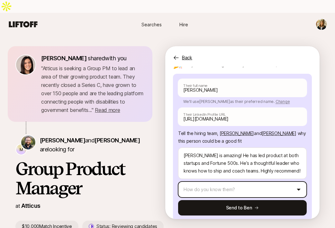
click at [231, 168] on html "Searches Hire Searches Hire Eleanor Morgan shared with you " Atticus is seeking…" at bounding box center [167, 114] width 335 height 228
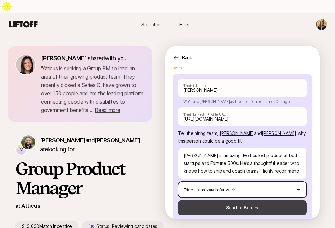
scroll to position [23, 0]
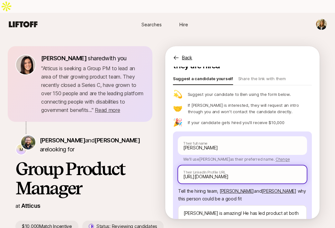
click at [247, 166] on input "https://www.linkedin.com/in/pmchrislee/" at bounding box center [242, 175] width 128 height 18
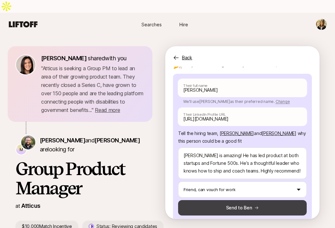
click at [237, 200] on button "Send to Ben" at bounding box center [242, 207] width 128 height 15
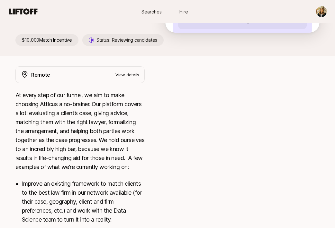
scroll to position [141, 0]
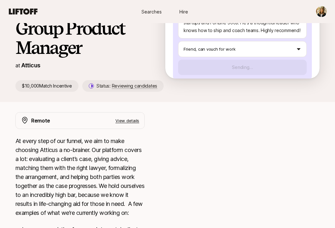
type textarea "x"
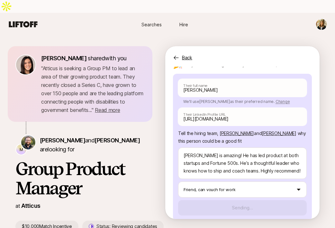
scroll to position [64, 0]
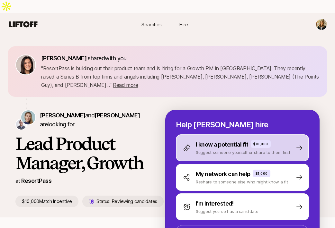
click at [213, 149] on p "Suggest someone yourself or share to them first" at bounding box center [243, 152] width 94 height 6
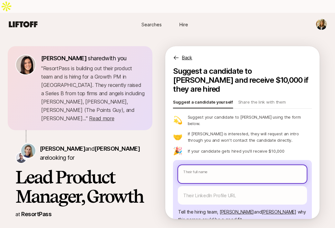
click at [210, 165] on input "text" at bounding box center [242, 174] width 128 height 18
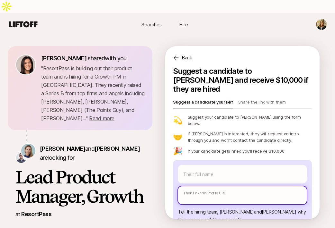
click at [206, 187] on input "text" at bounding box center [242, 196] width 128 height 18
paste input "https://www.linkedin.com/in/pmchrislee/"
type textarea "x"
type input "https://www.linkedin.com/in/pmchrislee/"
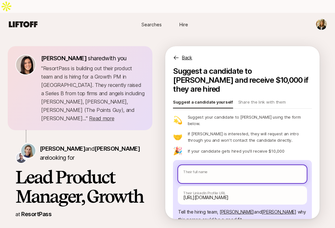
click at [190, 165] on input "text" at bounding box center [242, 174] width 128 height 18
paste input "Christopher Lee"
type textarea "x"
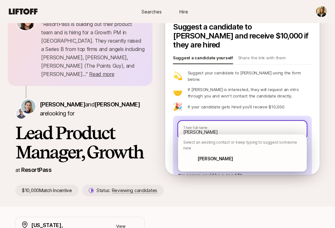
scroll to position [94, 0]
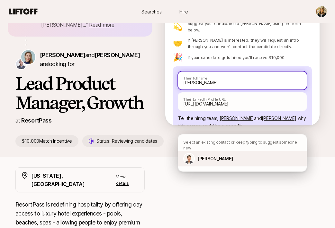
type input "Christopher Lee"
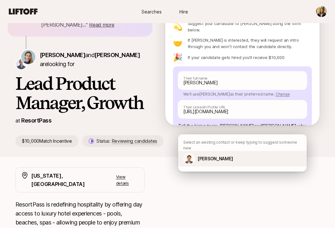
click at [208, 155] on p "Christopher Lee" at bounding box center [214, 159] width 35 height 8
type textarea "x"
type textarea "Chris is amazing! He has led product at both startups and Fortune 500s. He’s a …"
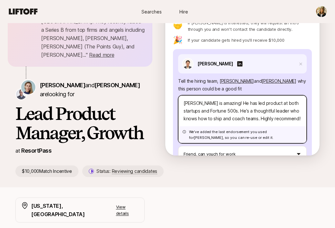
scroll to position [68, 0]
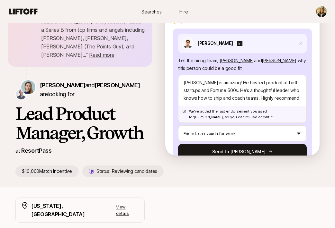
drag, startPoint x: 250, startPoint y: 124, endPoint x: 265, endPoint y: 81, distance: 45.9
click at [265, 81] on div "Christopher Lee Tell the hiring team, Amy Krym and Josh Berg why this person co…" at bounding box center [242, 97] width 128 height 126
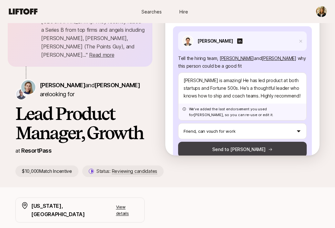
click at [268, 147] on icon at bounding box center [270, 149] width 4 height 4
type textarea "x"
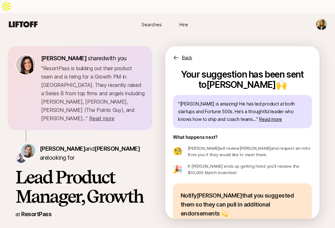
click at [181, 46] on div "Back" at bounding box center [242, 53] width 154 height 15
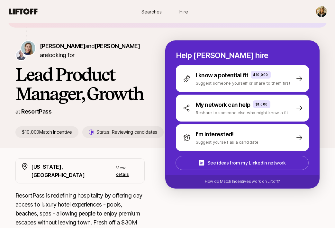
scroll to position [89, 0]
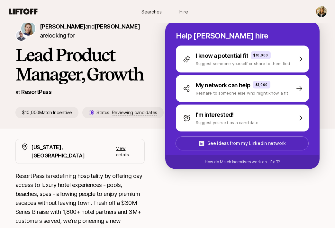
click at [193, 137] on span "See ideas from my LinkedIn network" at bounding box center [242, 143] width 132 height 13
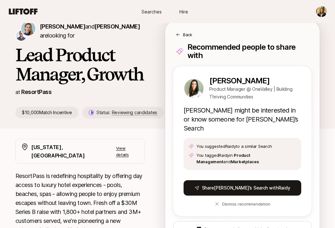
scroll to position [95, 0]
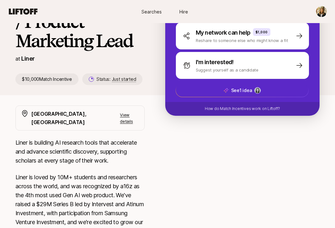
scroll to position [105, 0]
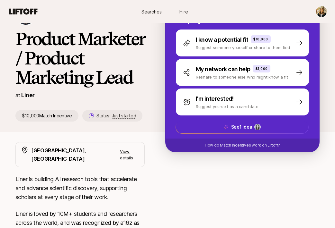
click at [130, 157] on p "View details" at bounding box center [129, 154] width 19 height 13
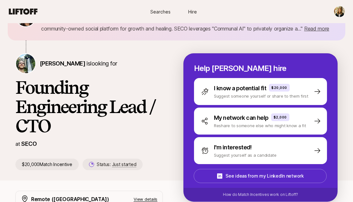
scroll to position [59, 0]
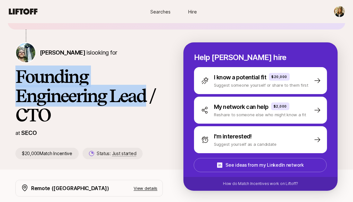
drag, startPoint x: 127, startPoint y: 86, endPoint x: 13, endPoint y: 65, distance: 115.4
click at [13, 64] on div "[PERSON_NAME] shared with you " [PERSON_NAME] was the founder & CEO of Artsy, t…" at bounding box center [176, 78] width 353 height 182
copy h1 "Founding Engineering Lead"
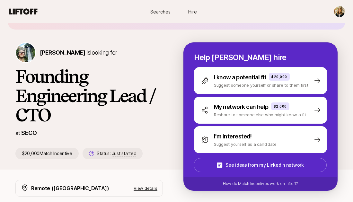
click at [149, 184] on div "Remote ([GEOGRAPHIC_DATA]) View details" at bounding box center [94, 188] width 126 height 8
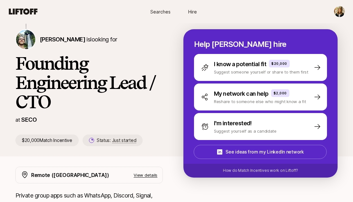
scroll to position [128, 0]
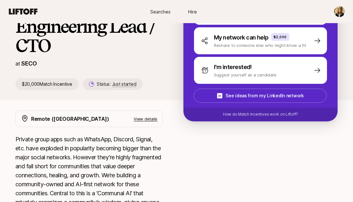
click at [146, 110] on div "Remote ([GEOGRAPHIC_DATA]) View details" at bounding box center [88, 118] width 147 height 17
click at [146, 116] on p "View details" at bounding box center [146, 119] width 24 height 6
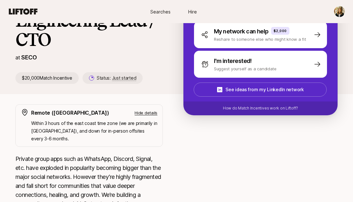
scroll to position [0, 0]
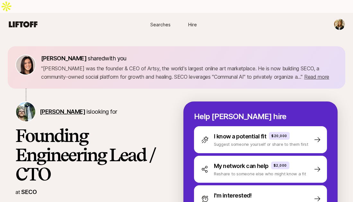
click at [59, 108] on span "[PERSON_NAME]" at bounding box center [62, 111] width 45 height 7
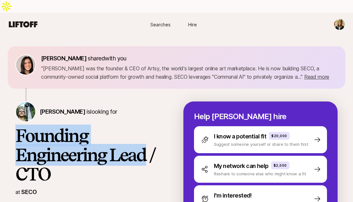
drag, startPoint x: 148, startPoint y: 145, endPoint x: 4, endPoint y: 123, distance: 145.2
click at [4, 123] on div "[PERSON_NAME] shared with you " [PERSON_NAME] was the founder & CEO of Artsy, t…" at bounding box center [176, 137] width 353 height 182
copy h1 "Founding Engineering Lead"
